Goal: Information Seeking & Learning: Learn about a topic

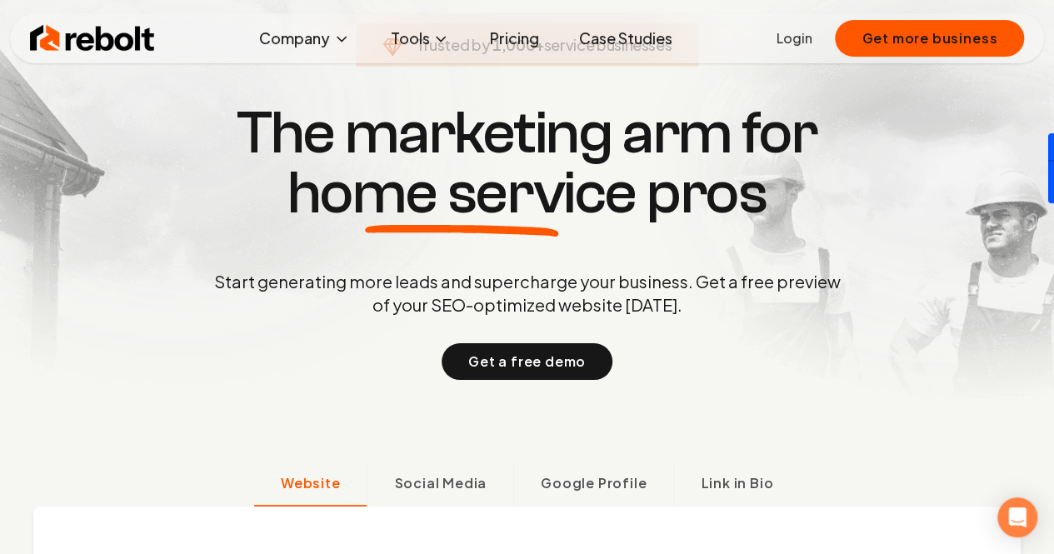
scroll to position [53, 0]
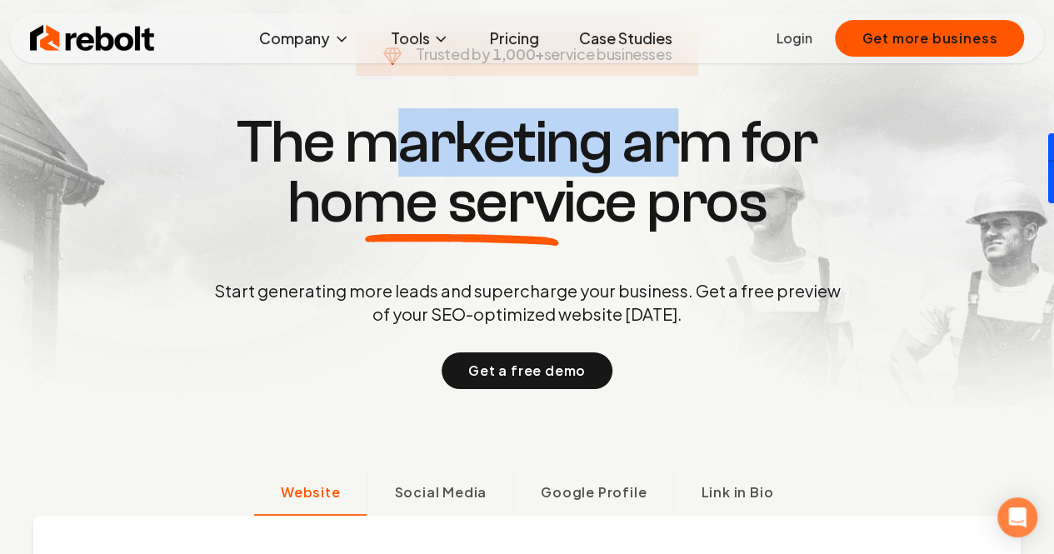
drag, startPoint x: 391, startPoint y: 147, endPoint x: 685, endPoint y: 148, distance: 294.0
click at [685, 148] on h1 "The marketing arm for home service pros" at bounding box center [527, 172] width 800 height 120
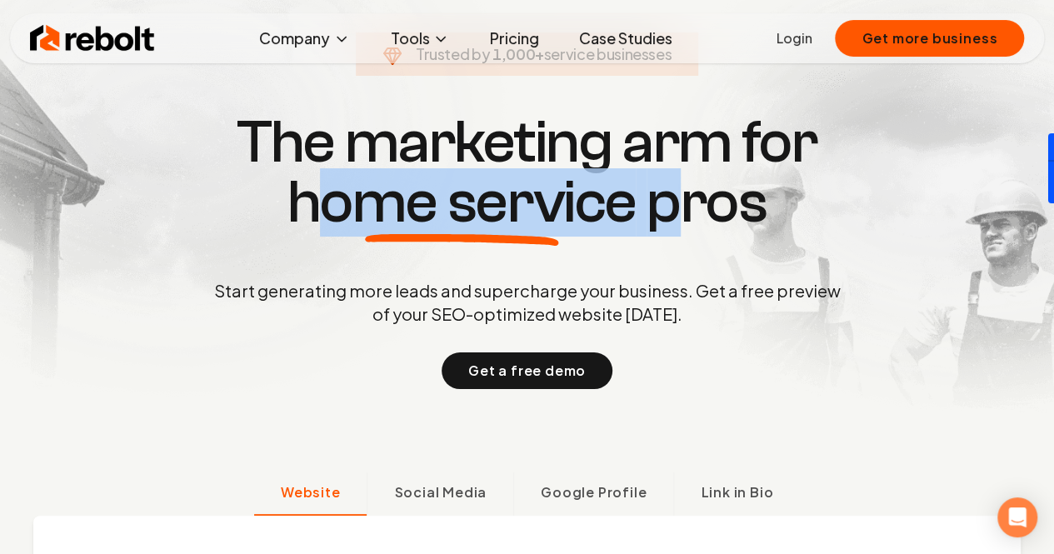
drag, startPoint x: 323, startPoint y: 208, endPoint x: 686, endPoint y: 221, distance: 363.4
click at [686, 221] on h1 "The marketing arm for home service pros" at bounding box center [527, 172] width 800 height 120
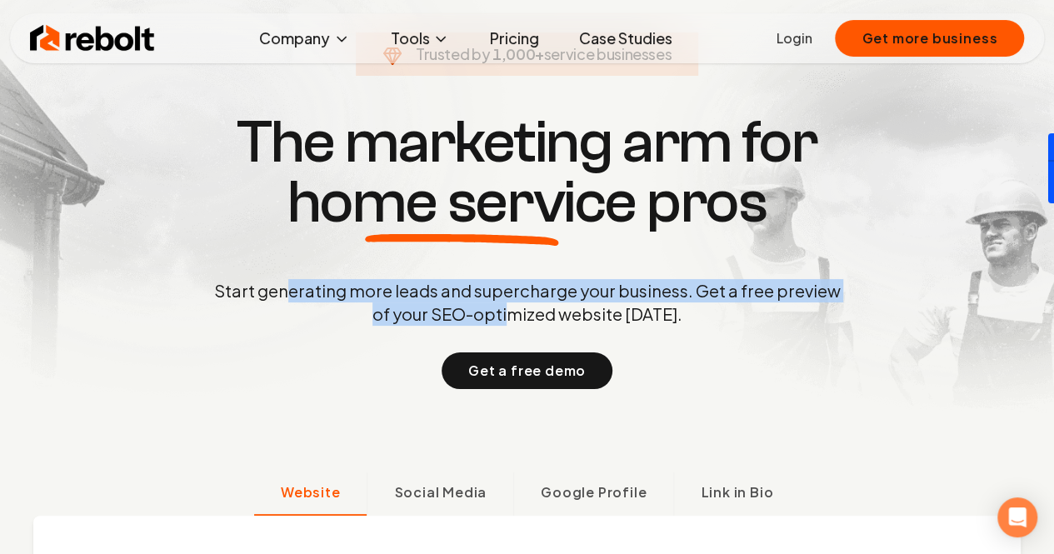
drag, startPoint x: 293, startPoint y: 291, endPoint x: 516, endPoint y: 316, distance: 224.6
click at [516, 316] on p "Start generating more leads and supercharge your business. Get a free preview o…" at bounding box center [527, 302] width 633 height 47
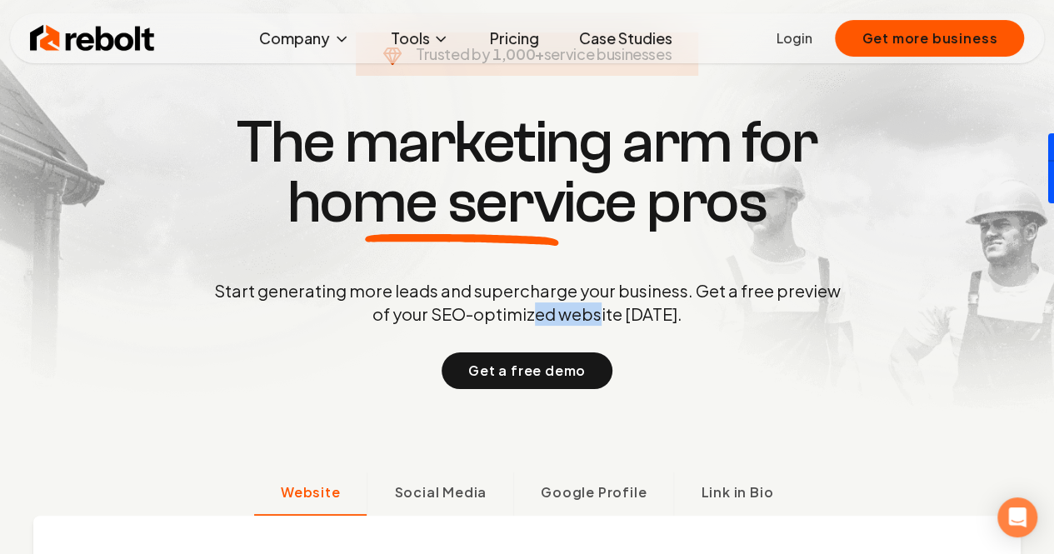
drag, startPoint x: 535, startPoint y: 317, endPoint x: 600, endPoint y: 314, distance: 65.1
click at [600, 314] on p "Start generating more leads and supercharge your business. Get a free preview o…" at bounding box center [527, 302] width 633 height 47
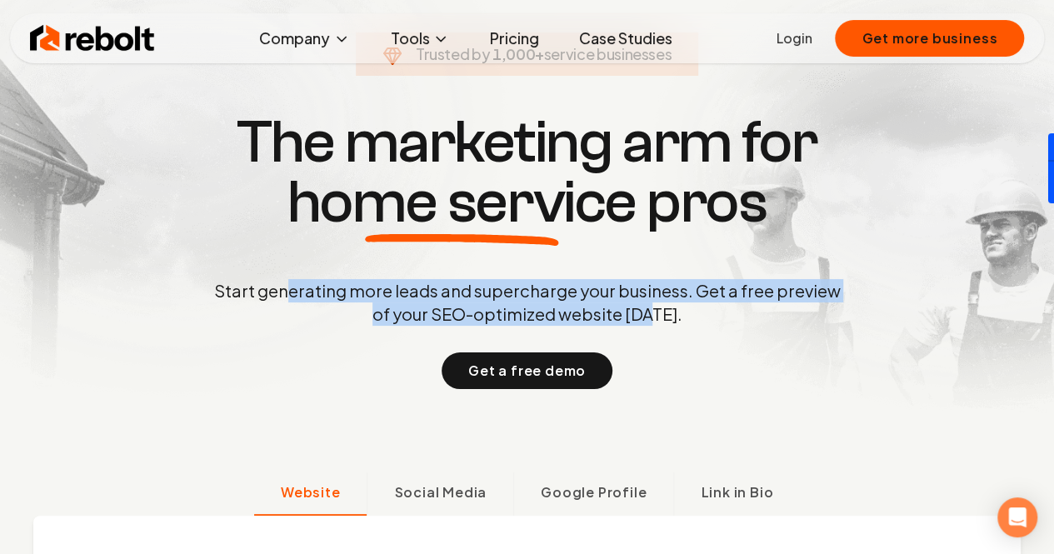
drag, startPoint x: 656, startPoint y: 307, endPoint x: 287, endPoint y: 286, distance: 369.7
click at [287, 286] on p "Start generating more leads and supercharge your business. Get a free preview o…" at bounding box center [527, 302] width 633 height 47
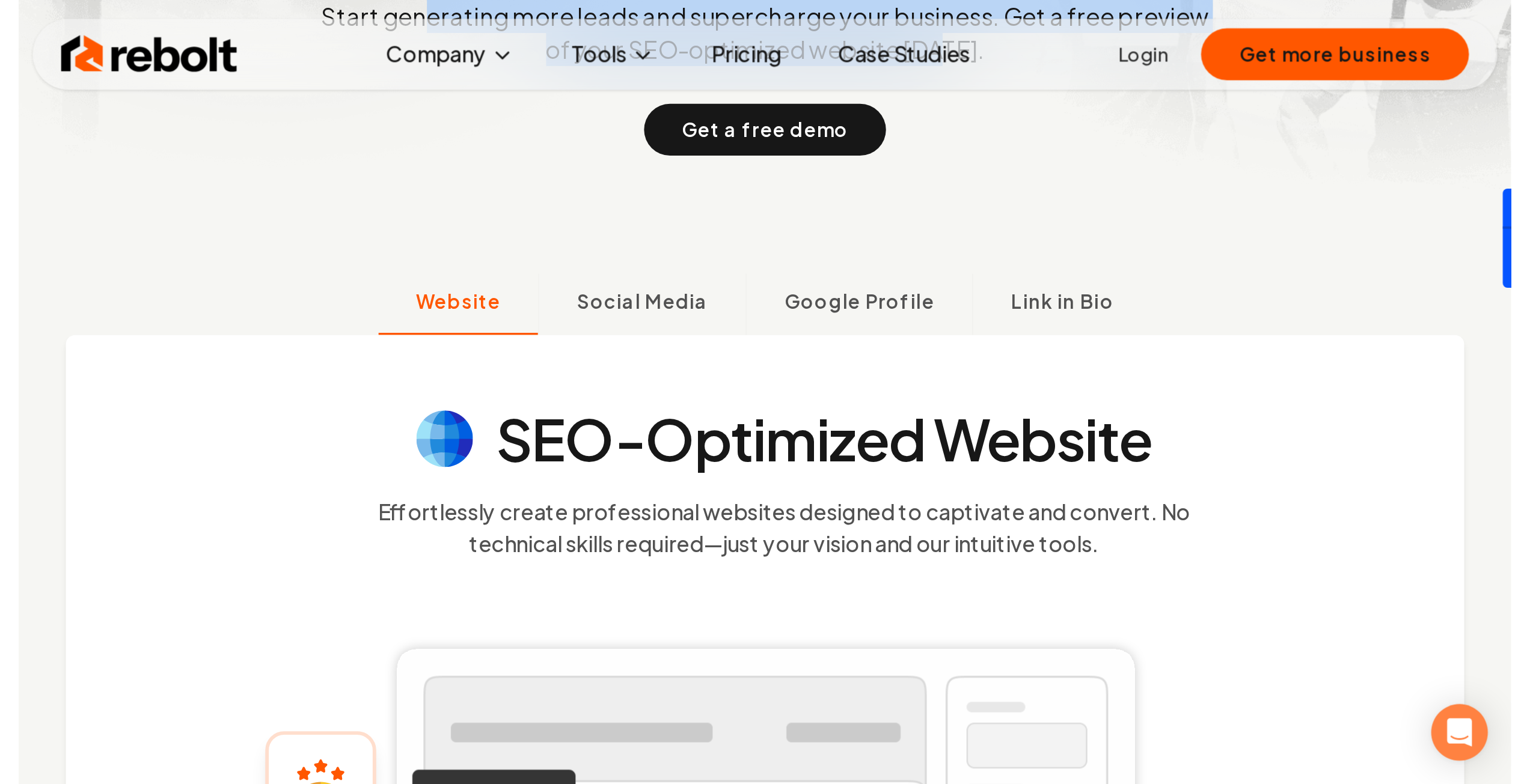
scroll to position [193, 0]
